Goal: Information Seeking & Learning: Compare options

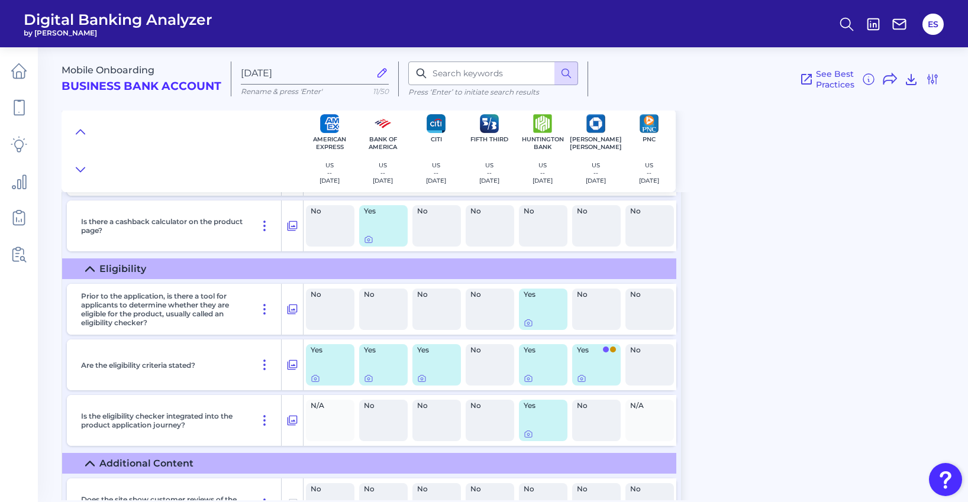
scroll to position [1373, 0]
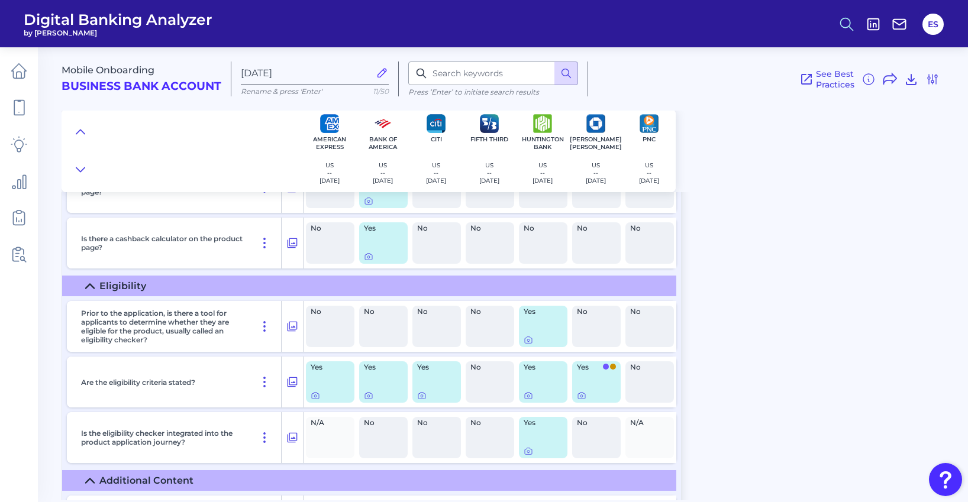
click at [846, 22] on icon at bounding box center [847, 24] width 17 height 17
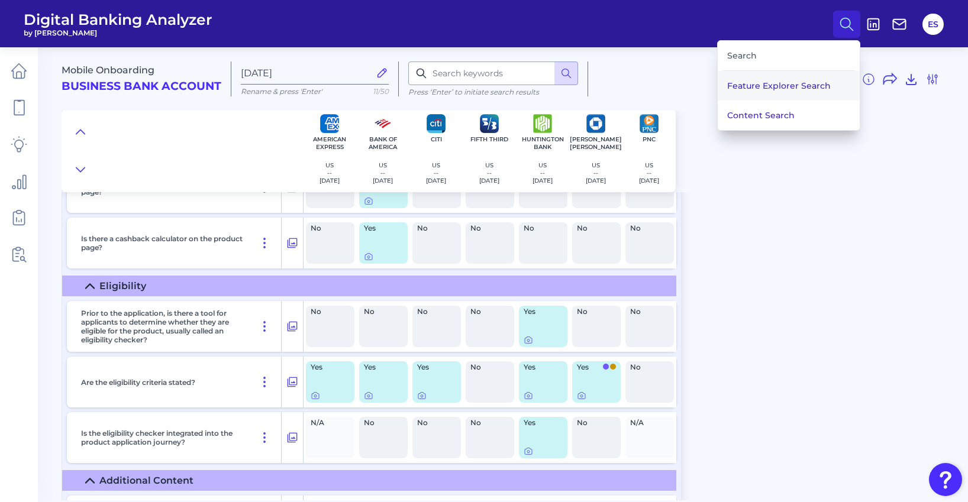
click at [765, 84] on button "Feature Explorer Search" at bounding box center [789, 86] width 142 height 30
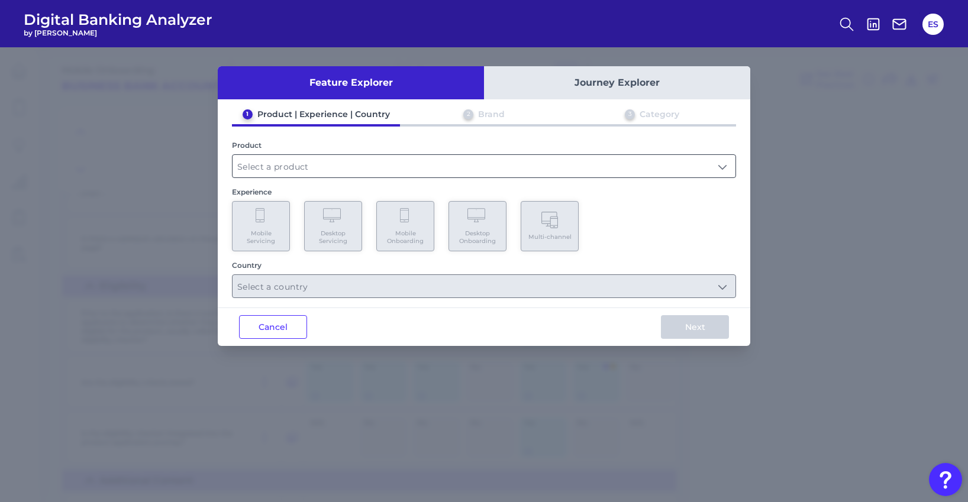
click at [356, 171] on input "text" at bounding box center [484, 166] width 503 height 22
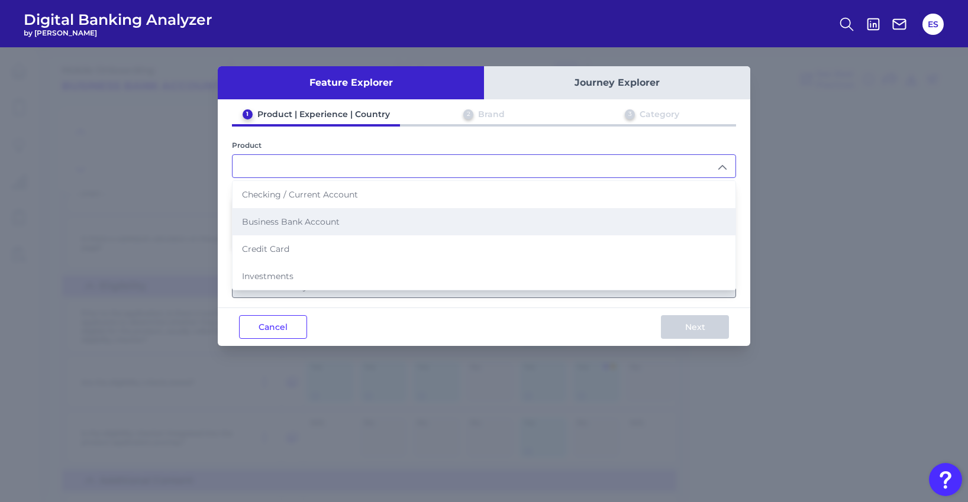
click at [309, 230] on li "Business Bank Account" at bounding box center [484, 221] width 503 height 27
type input "Business Bank Account"
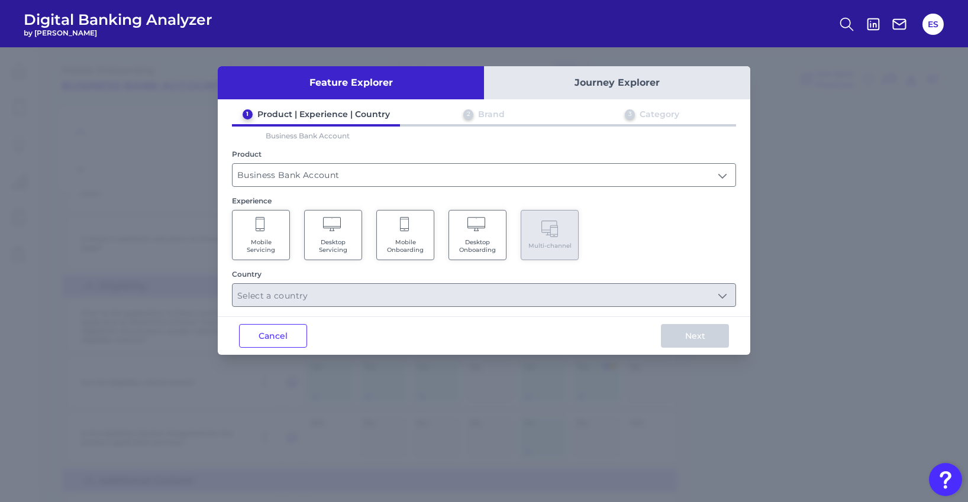
click at [407, 237] on Onboarding "Mobile Onboarding" at bounding box center [405, 235] width 58 height 50
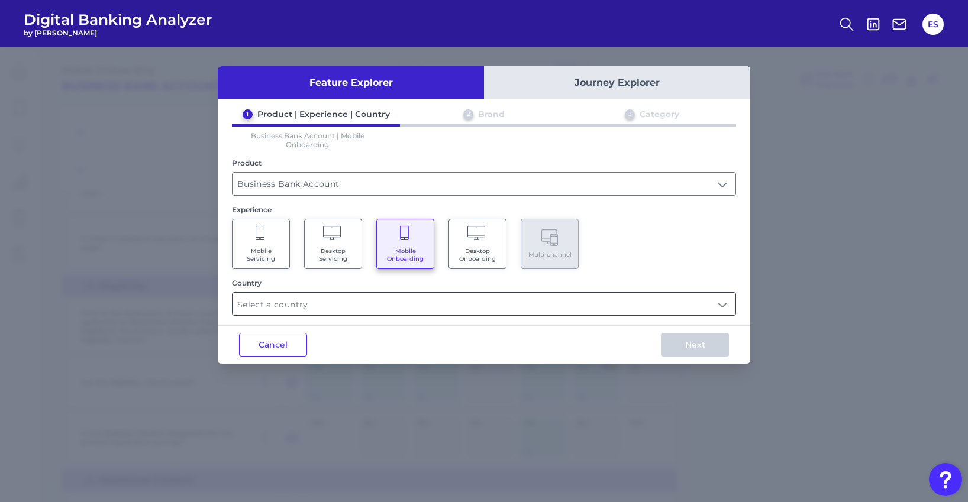
click at [385, 297] on input "text" at bounding box center [484, 304] width 503 height 22
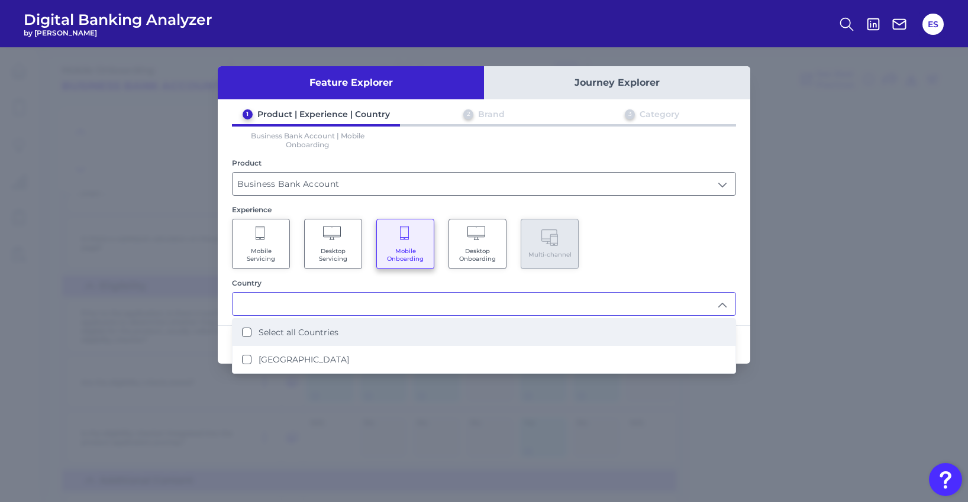
click at [307, 337] on label "Select all Countries" at bounding box center [299, 332] width 80 height 11
type input "Select all Countries"
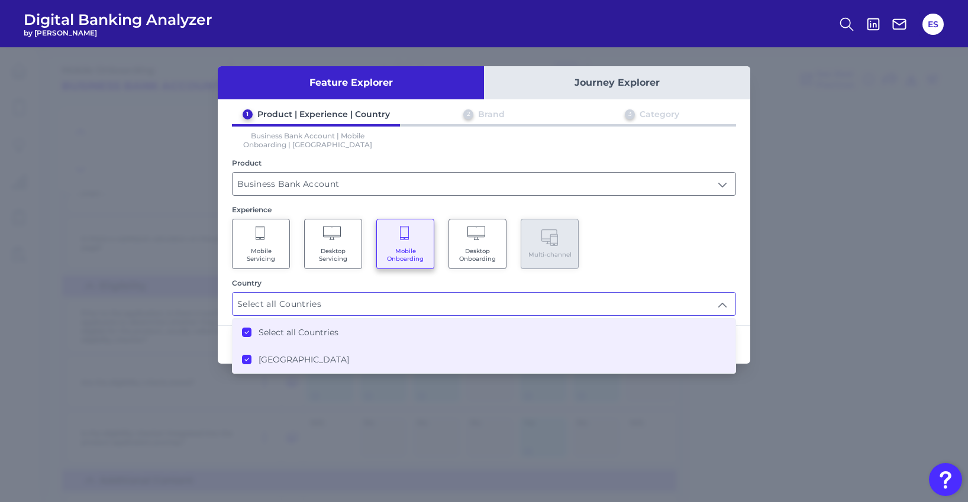
click at [641, 245] on div "Mobile Servicing Desktop Servicing Mobile Onboarding Desktop Onboarding Multi-c…" at bounding box center [484, 244] width 504 height 50
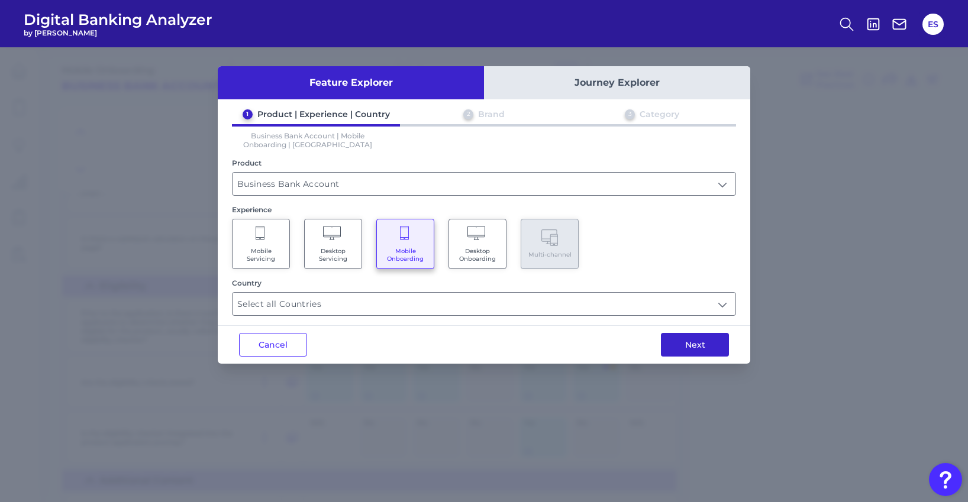
click at [689, 341] on button "Next" at bounding box center [695, 345] width 68 height 24
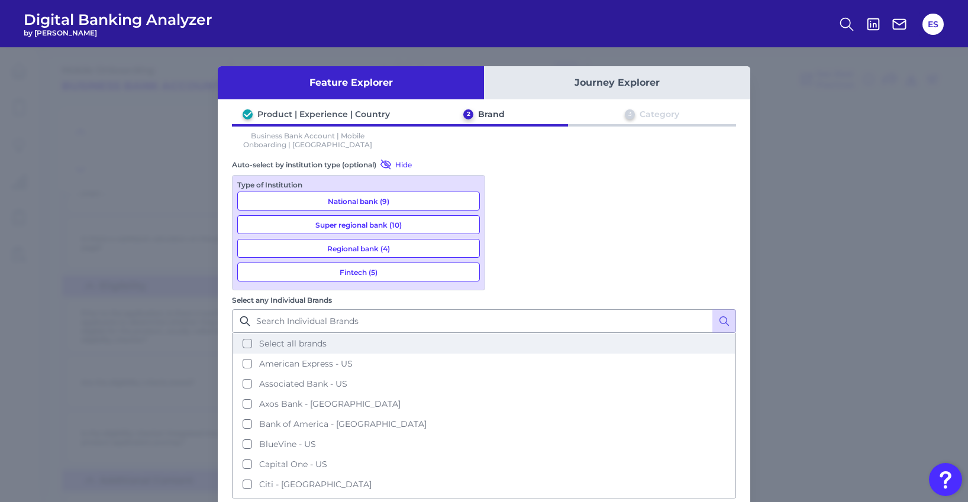
click at [507, 334] on button "Select all brands" at bounding box center [484, 344] width 502 height 20
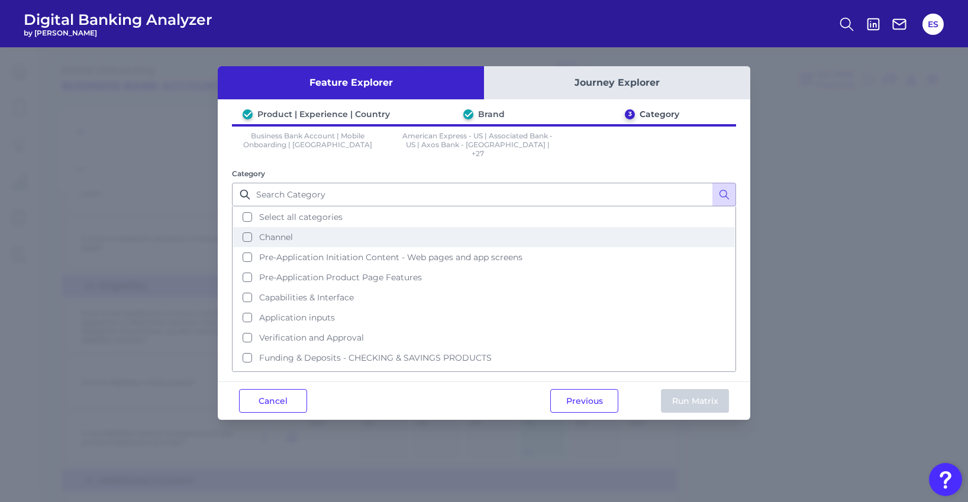
click at [279, 232] on span "Channel" at bounding box center [276, 237] width 34 height 11
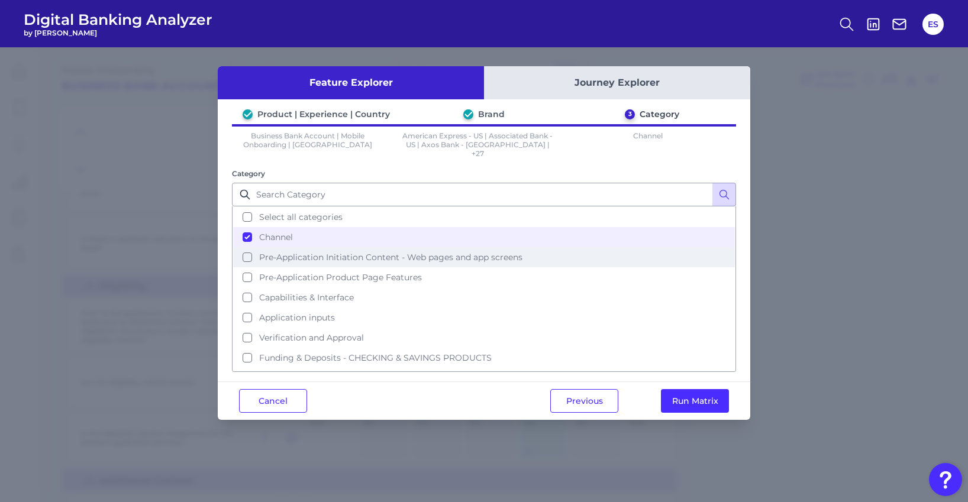
click at [297, 252] on span "Pre-Application Initiation Content - Web pages and app screens" at bounding box center [390, 257] width 263 height 11
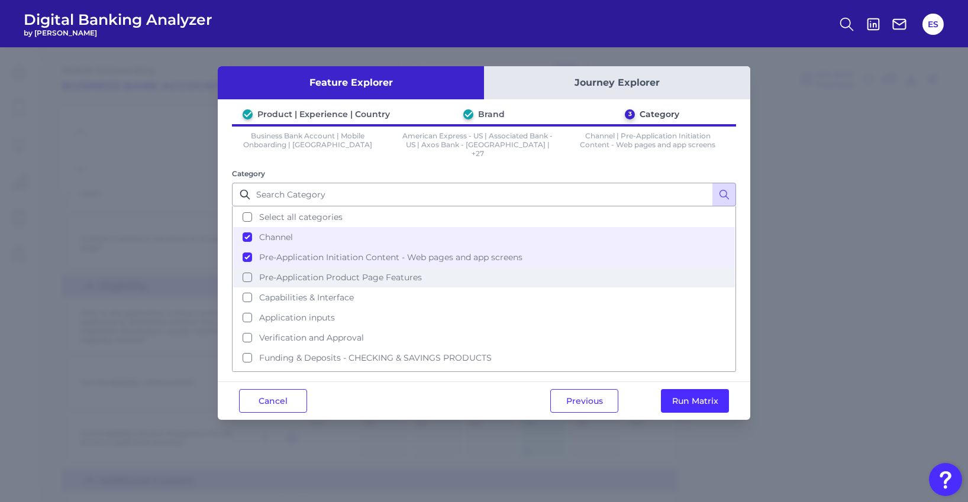
click at [302, 272] on span "Pre-Application Product Page Features" at bounding box center [340, 277] width 163 height 11
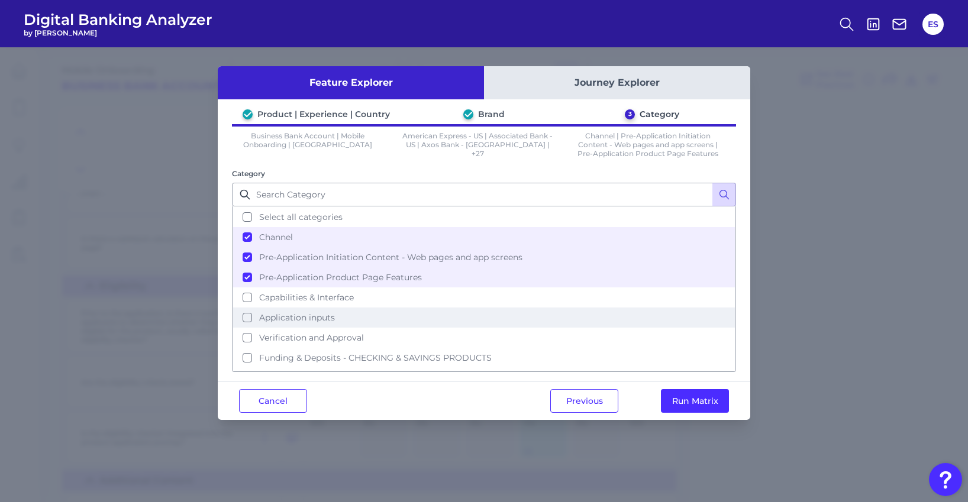
scroll to position [0, 0]
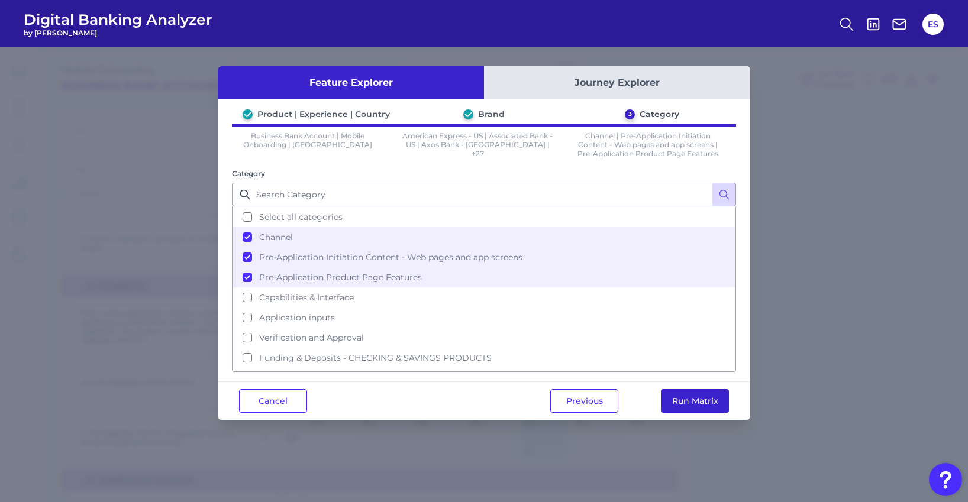
click at [692, 399] on button "Run Matrix" at bounding box center [695, 401] width 68 height 24
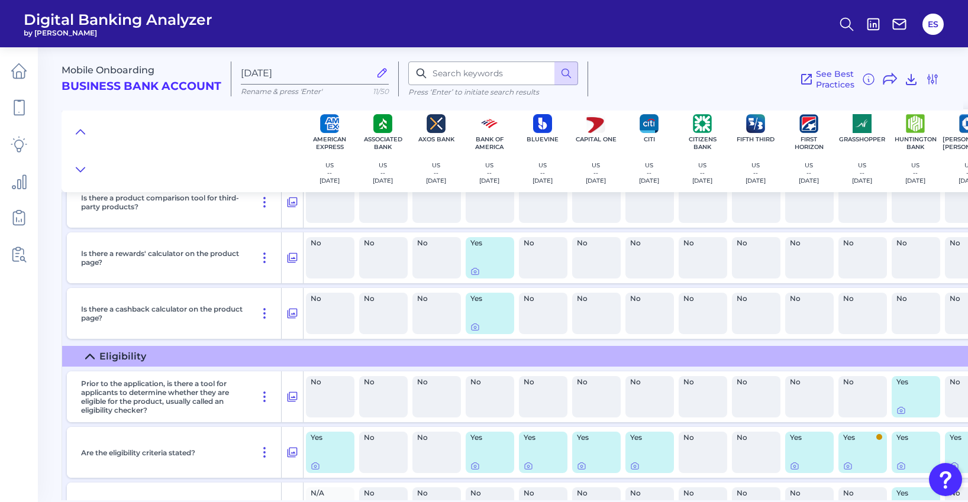
scroll to position [1303, 0]
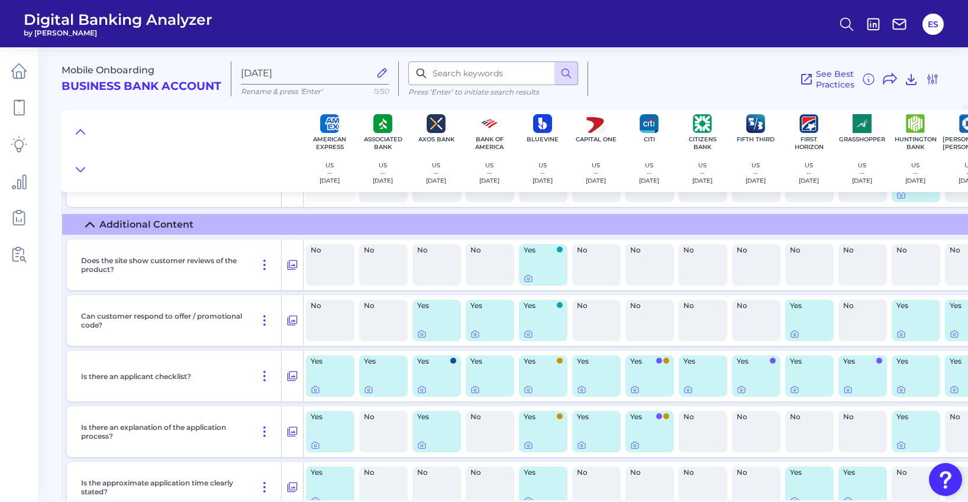
scroll to position [1629, 0]
click at [290, 379] on icon at bounding box center [293, 377] width 10 height 10
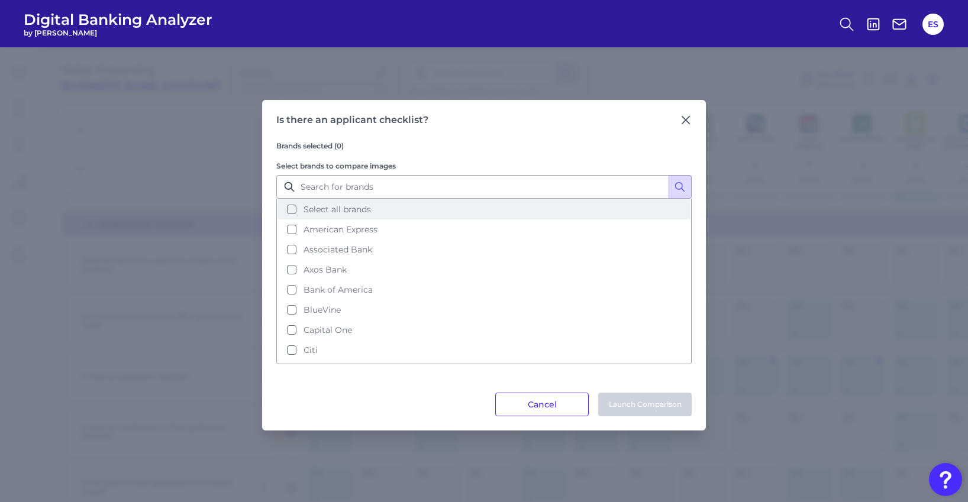
click at [293, 212] on button "Select all brands" at bounding box center [484, 209] width 413 height 20
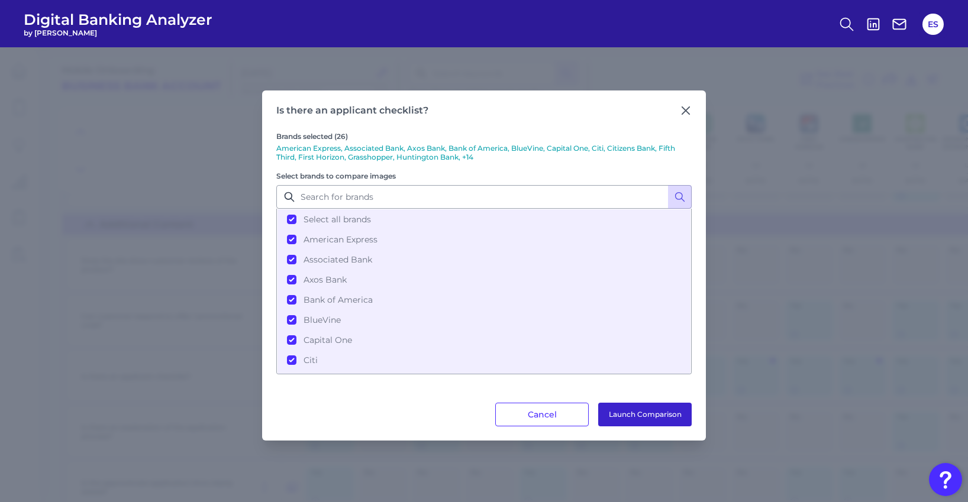
click at [649, 421] on button "Launch Comparison" at bounding box center [645, 415] width 94 height 24
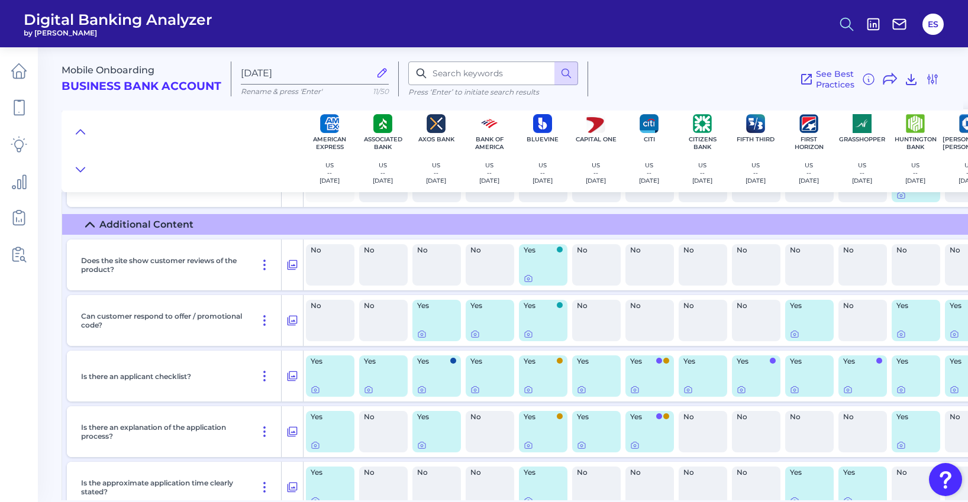
click at [847, 22] on icon at bounding box center [847, 24] width 17 height 17
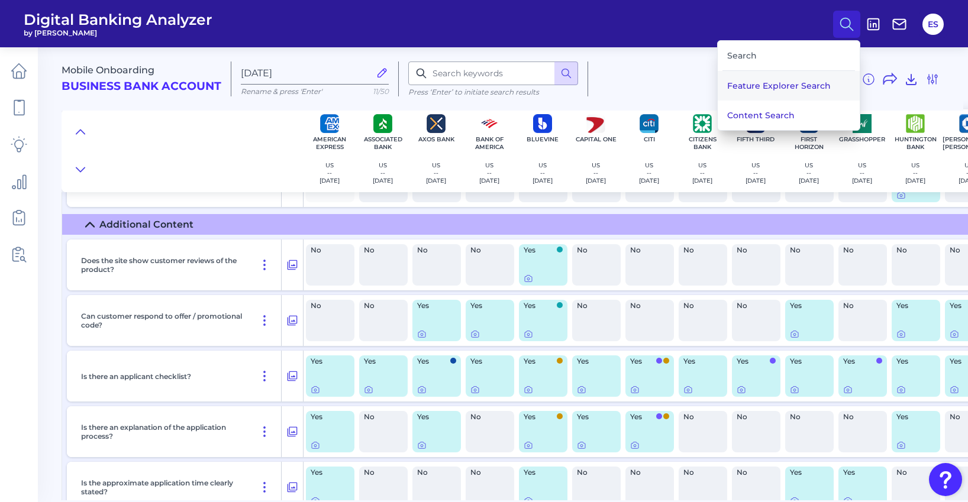
click at [752, 87] on button "Feature Explorer Search" at bounding box center [789, 86] width 142 height 30
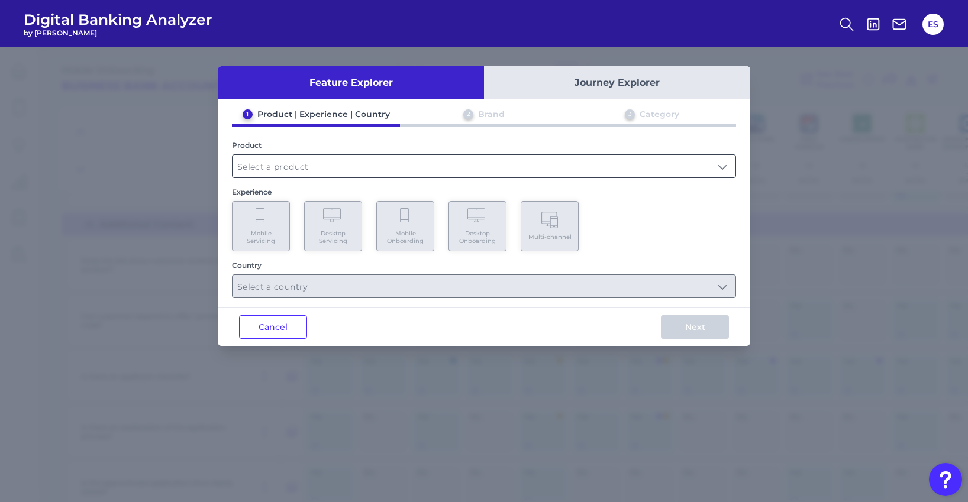
click at [363, 165] on input "text" at bounding box center [484, 166] width 503 height 22
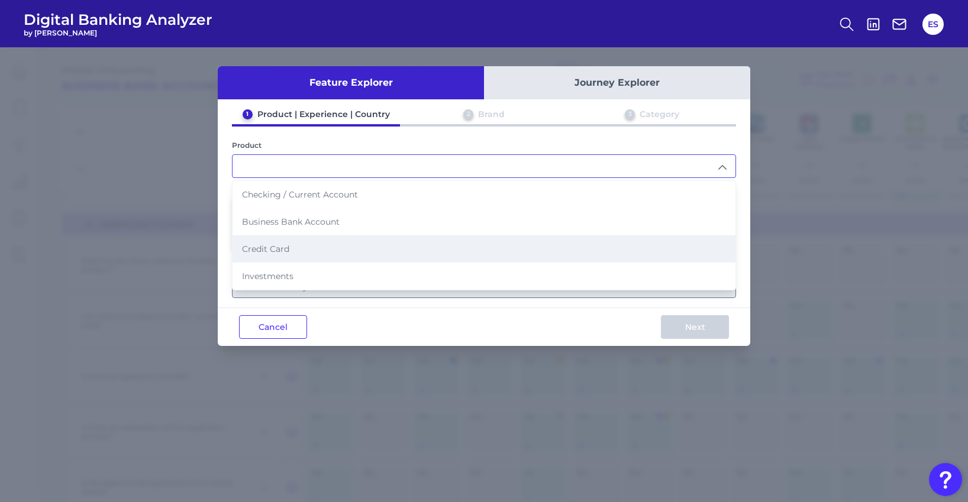
click at [280, 249] on span "Credit Card" at bounding box center [265, 249] width 47 height 11
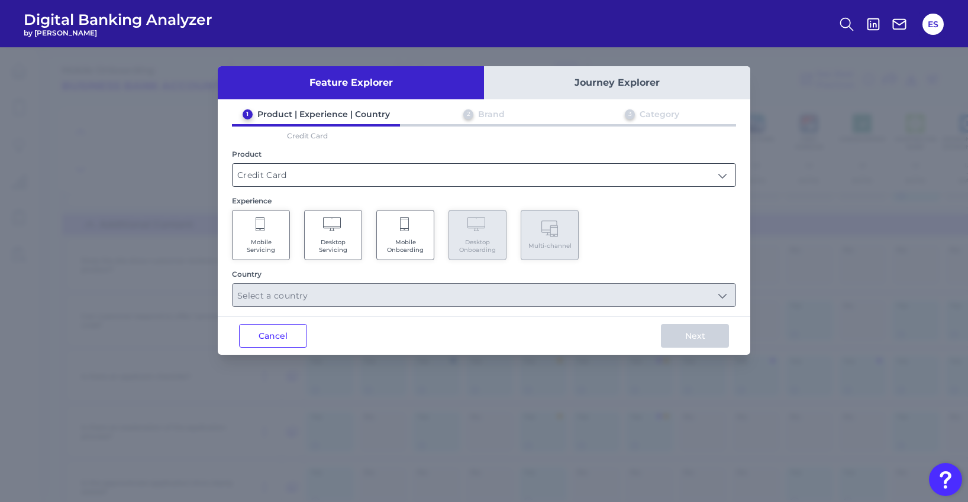
click at [341, 176] on input "Credit Card" at bounding box center [484, 175] width 503 height 22
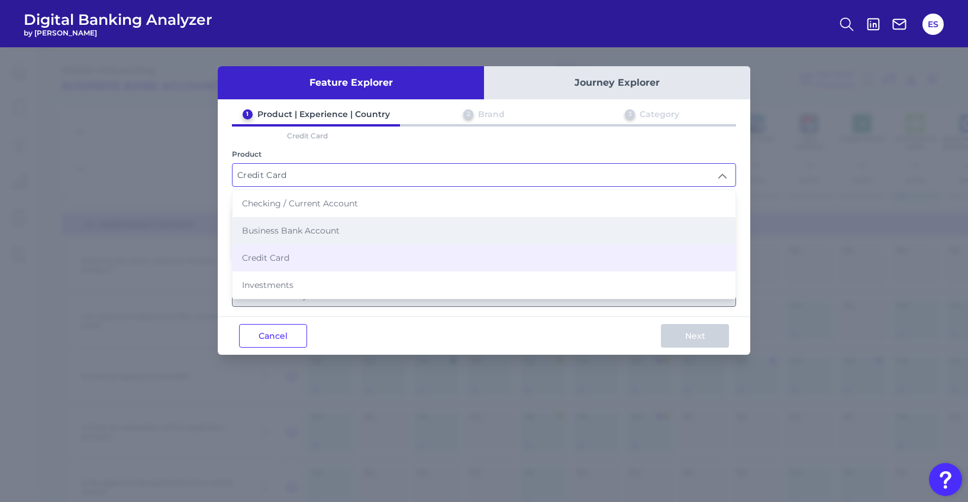
click at [307, 230] on span "Business Bank Account" at bounding box center [291, 230] width 98 height 11
type input "Business Bank Account"
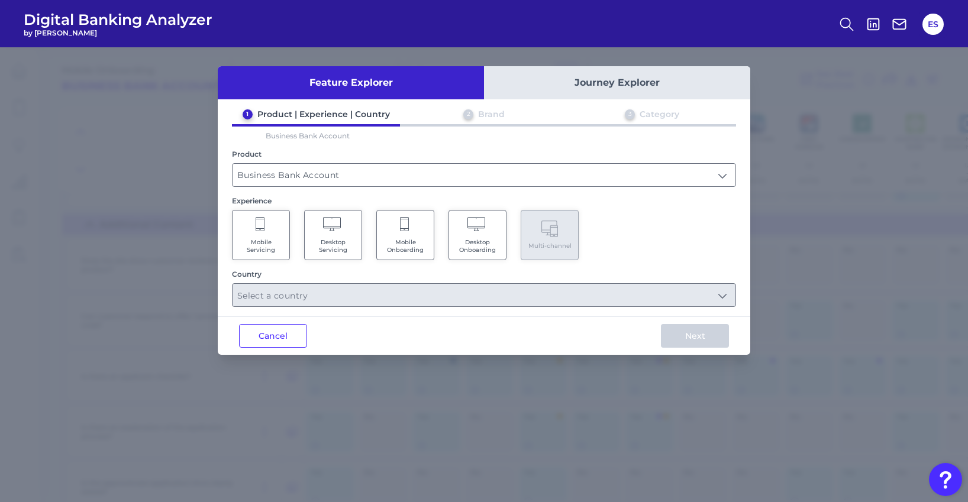
click at [407, 237] on Onboarding "Mobile Onboarding" at bounding box center [405, 235] width 58 height 50
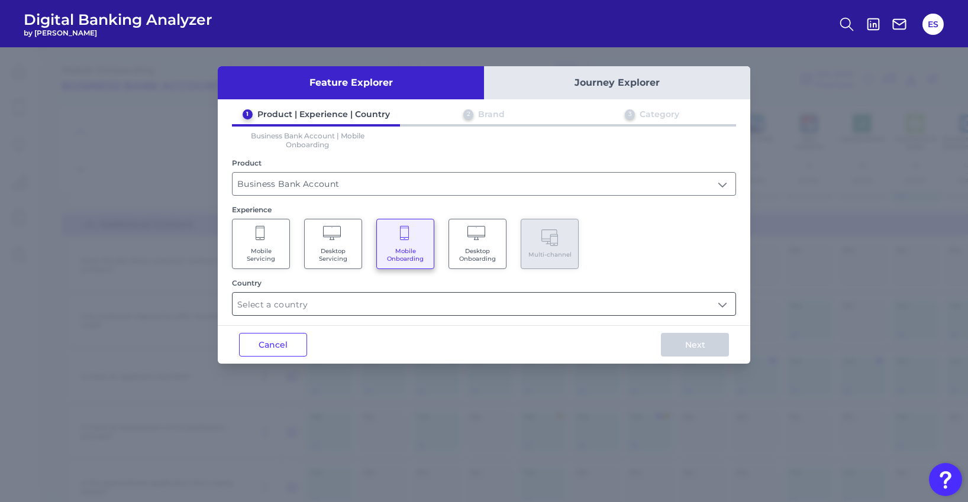
click at [462, 307] on input "text" at bounding box center [484, 304] width 503 height 22
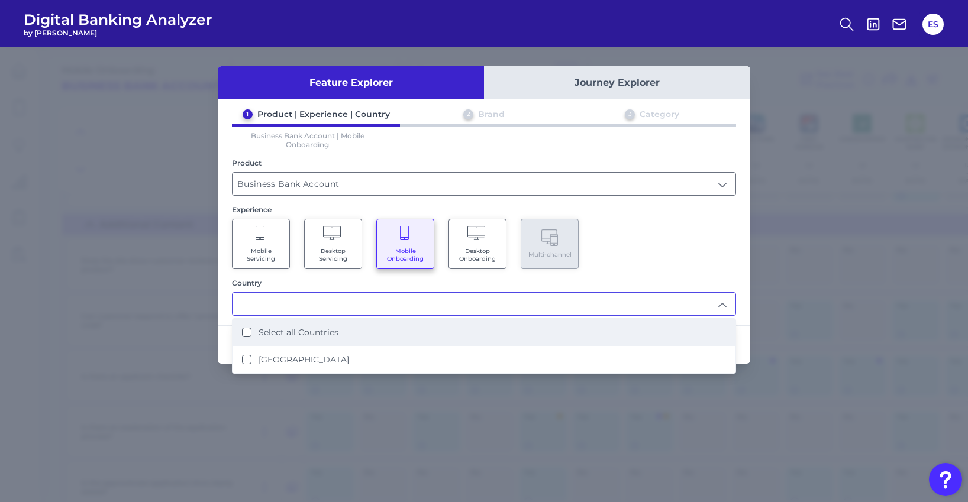
click at [359, 341] on li "Select all Countries" at bounding box center [484, 332] width 503 height 27
type input "Select all Countries"
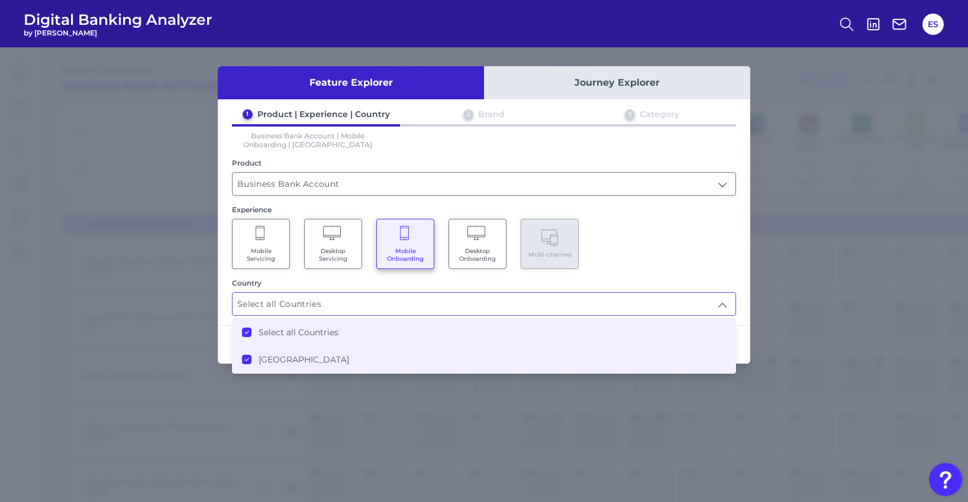
click at [745, 281] on div "1 Product | Experience | Country 2 Brand 3 Category Business Bank Account | Mob…" at bounding box center [484, 212] width 533 height 207
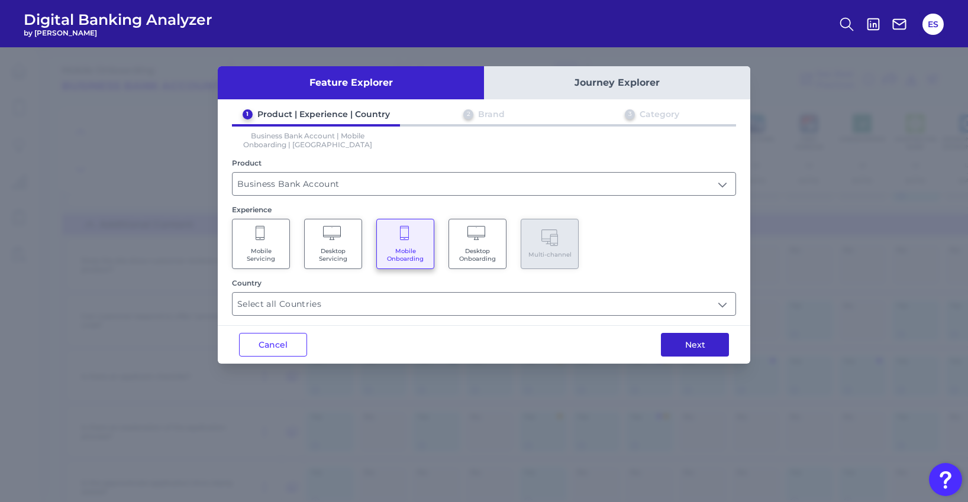
click at [694, 350] on button "Next" at bounding box center [695, 345] width 68 height 24
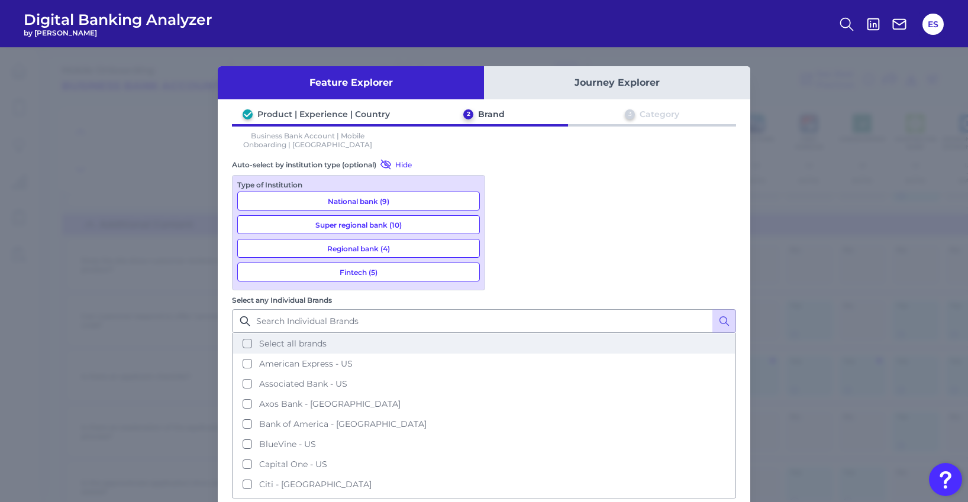
click at [327, 339] on span "Select all brands" at bounding box center [292, 344] width 67 height 11
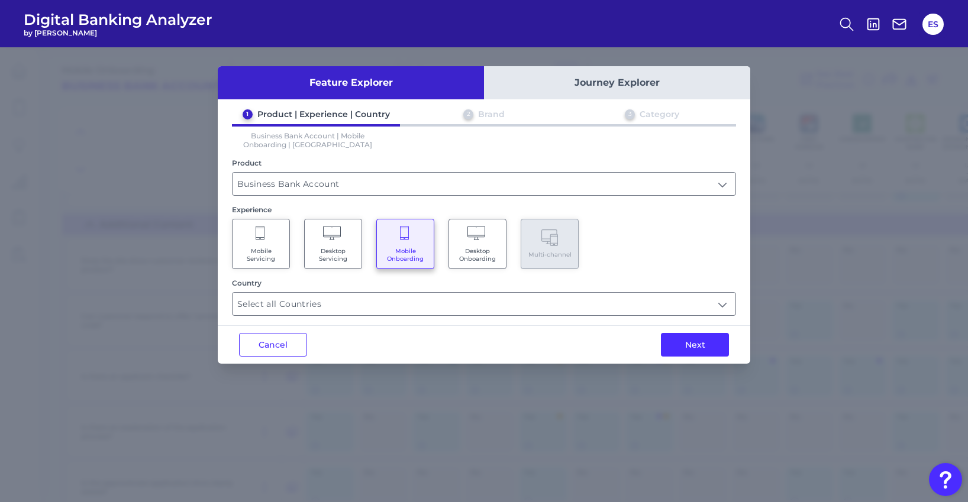
click at [269, 244] on Servicing "Mobile Servicing" at bounding box center [261, 244] width 58 height 50
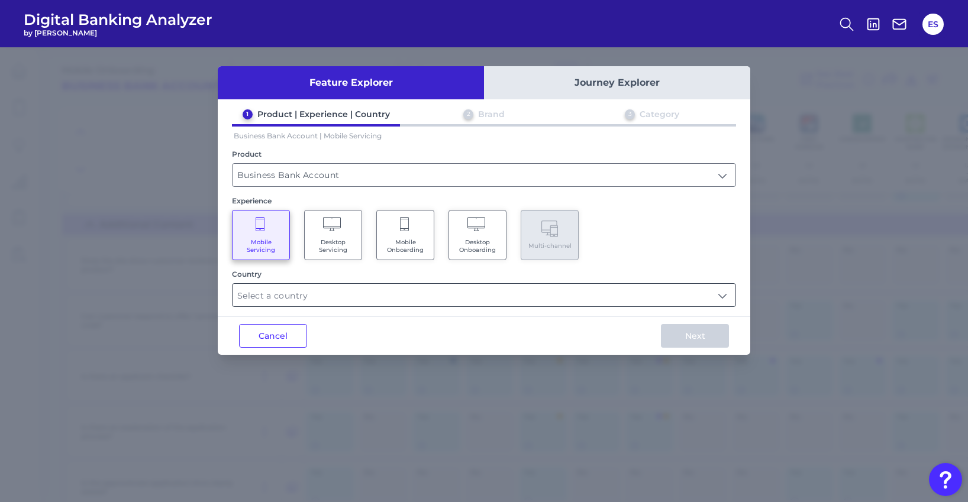
click at [397, 301] on input "text" at bounding box center [484, 295] width 503 height 22
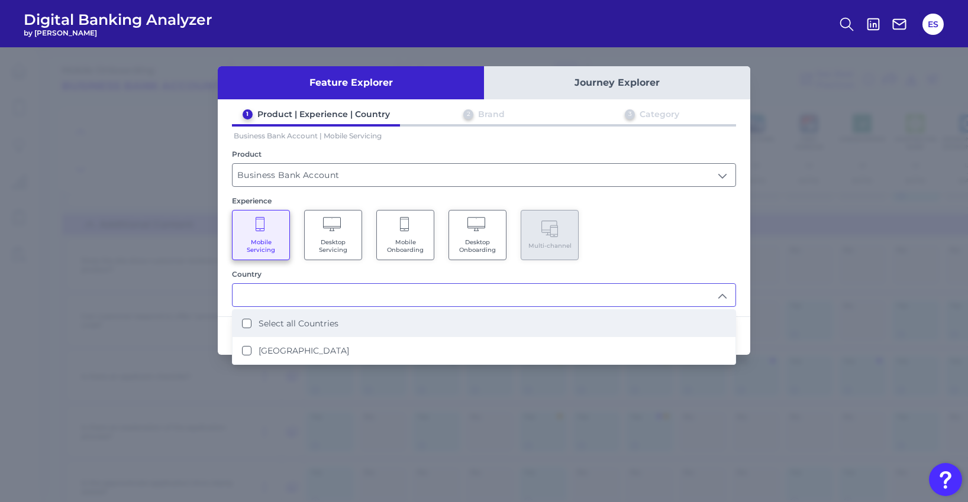
click at [359, 326] on li "Select all Countries" at bounding box center [484, 323] width 503 height 27
type input "Select all Countries"
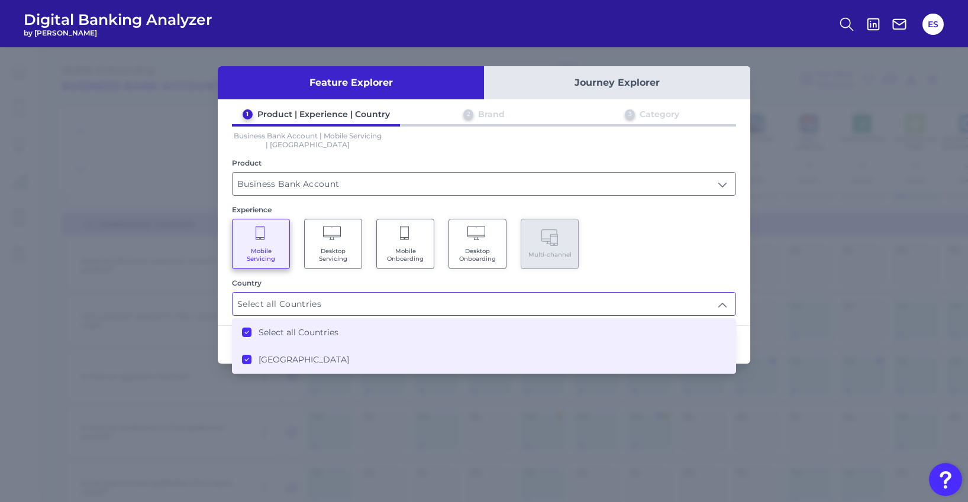
click at [670, 252] on div "Mobile Servicing Desktop Servicing Mobile Onboarding Desktop Onboarding Multi-c…" at bounding box center [484, 244] width 504 height 50
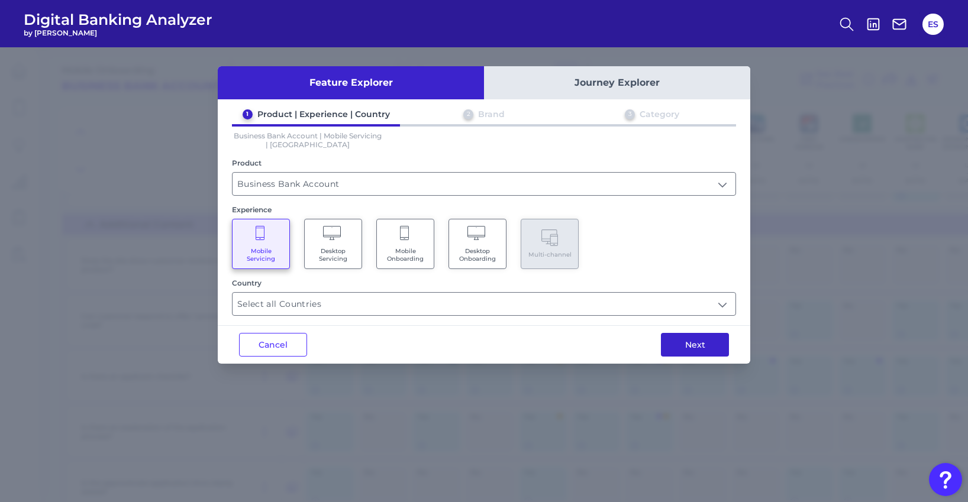
click at [704, 342] on button "Next" at bounding box center [695, 345] width 68 height 24
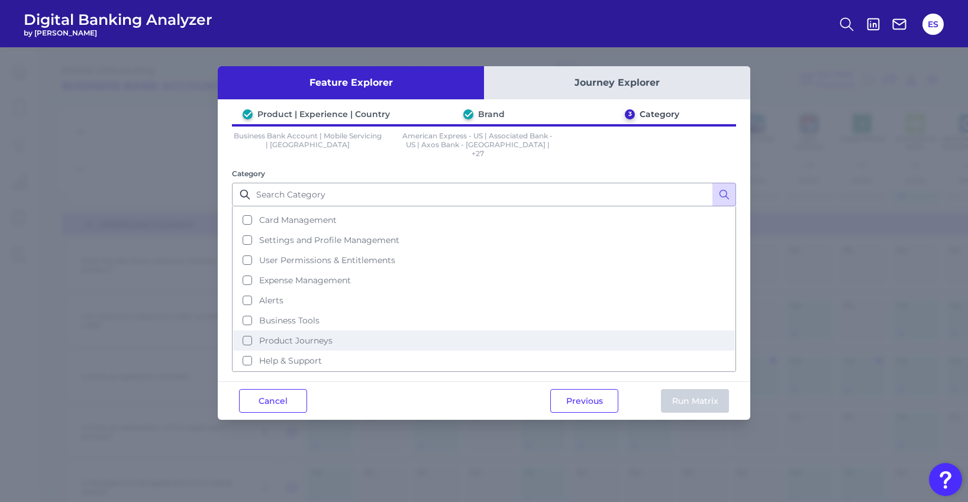
scroll to position [118, 0]
click at [307, 336] on span "Product Journeys" at bounding box center [295, 341] width 73 height 11
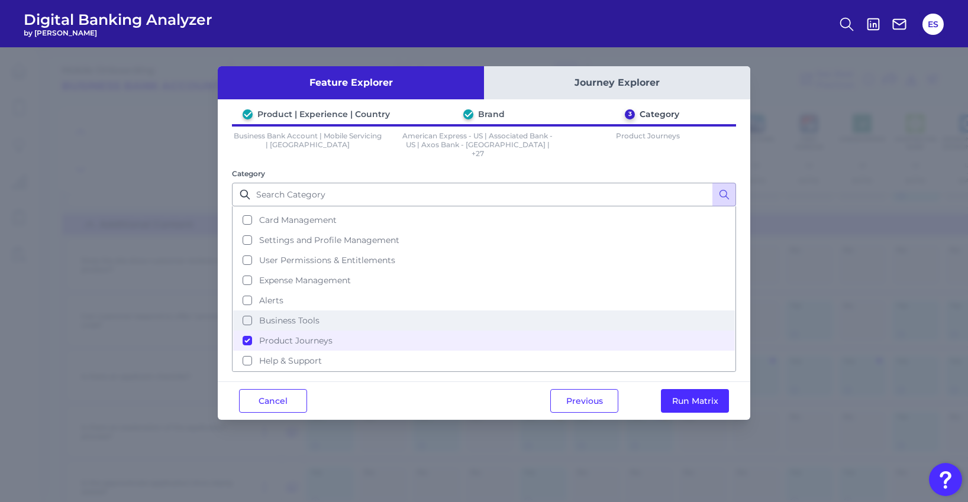
click at [292, 315] on span "Business Tools" at bounding box center [289, 320] width 60 height 11
click at [696, 394] on button "Run Matrix" at bounding box center [695, 401] width 68 height 24
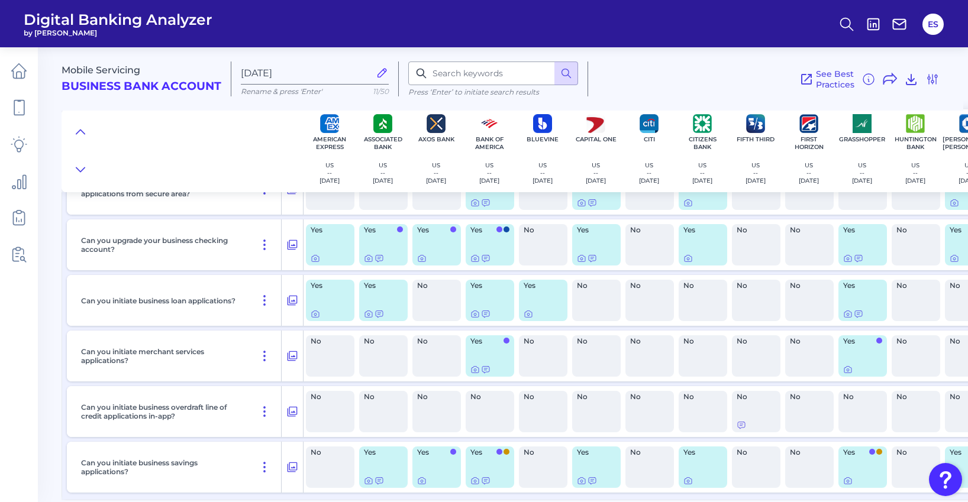
radio input "true"
radio input "false"
checkbox input "false"
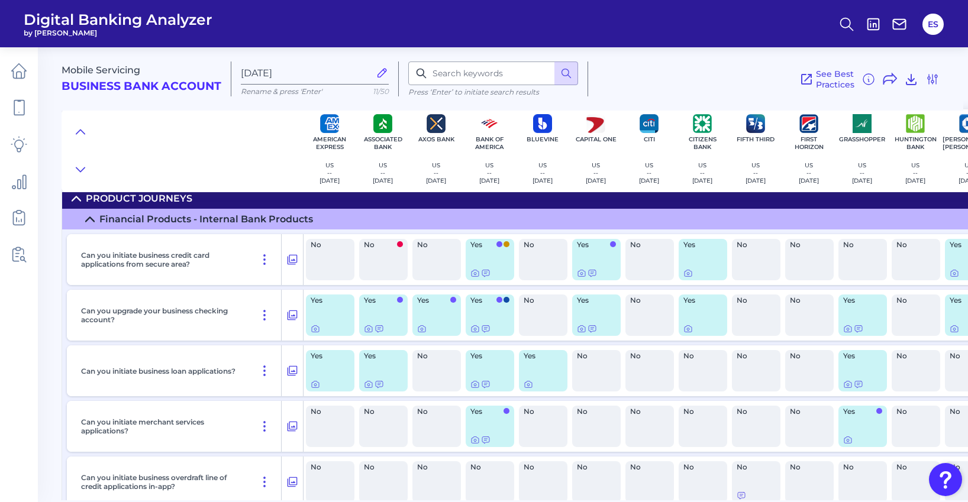
scroll to position [824, 0]
click at [288, 317] on icon at bounding box center [293, 316] width 10 height 10
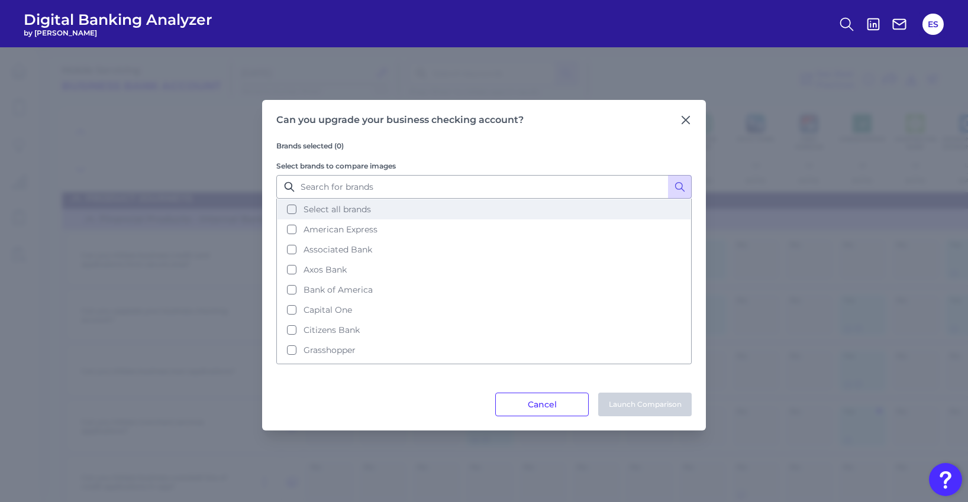
click at [346, 208] on span "Select all brands" at bounding box center [337, 209] width 67 height 11
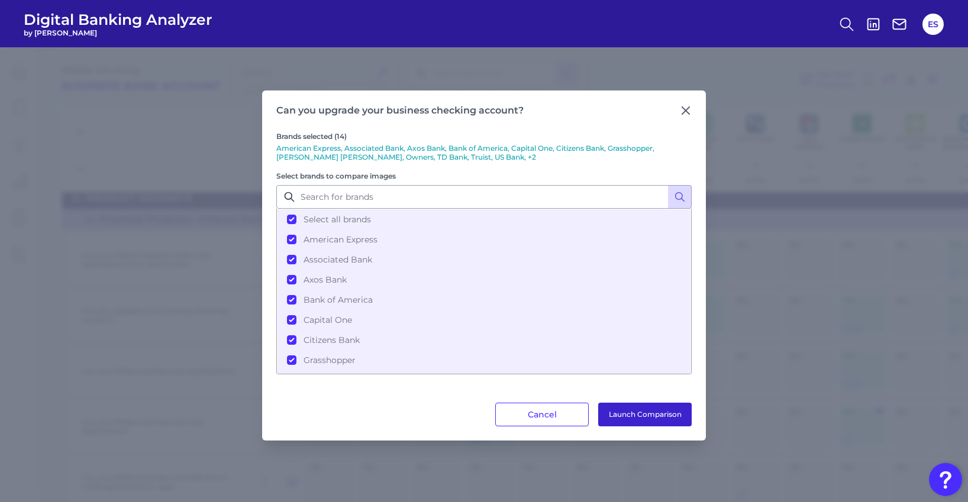
click at [663, 415] on button "Launch Comparison" at bounding box center [645, 415] width 94 height 24
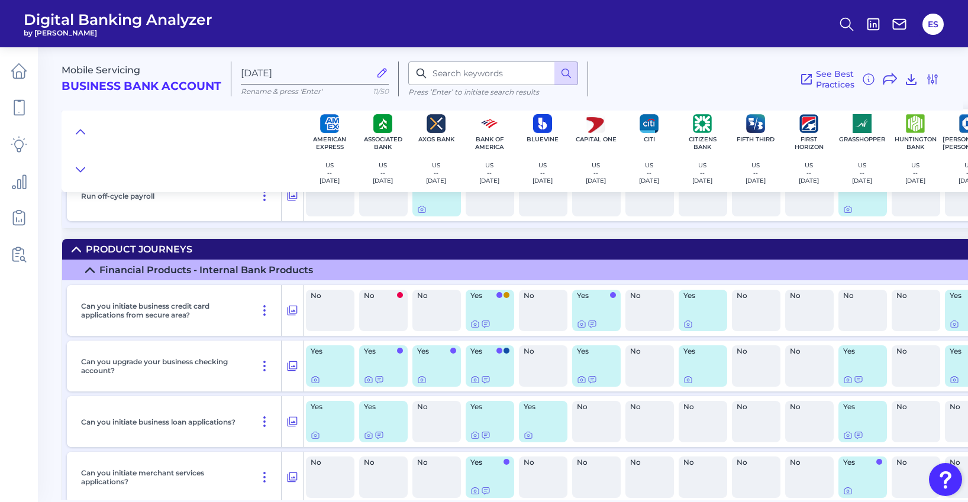
scroll to position [783, 0]
